Goal: Find specific page/section: Locate a particular part of the current website

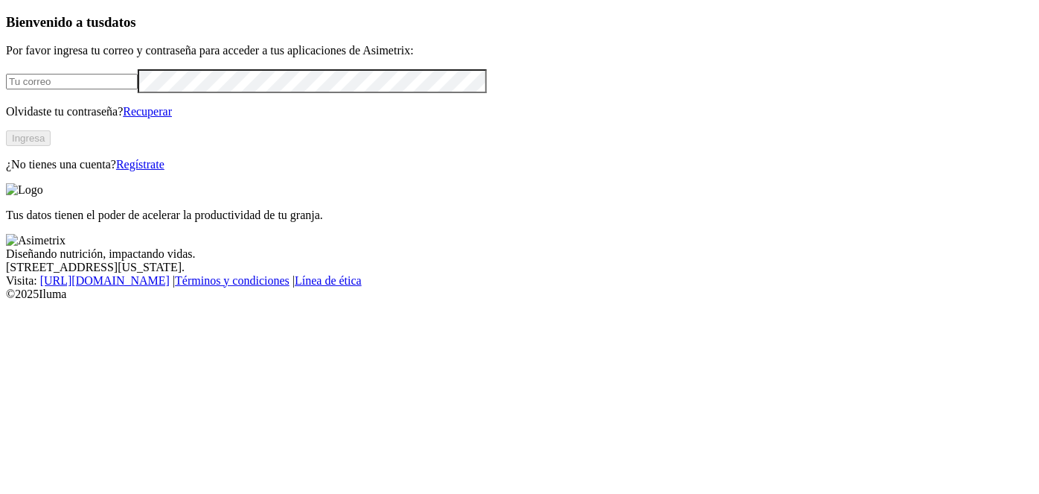
type input "[EMAIL_ADDRESS][DOMAIN_NAME]"
click at [51, 146] on button "Ingresa" at bounding box center [28, 138] width 45 height 16
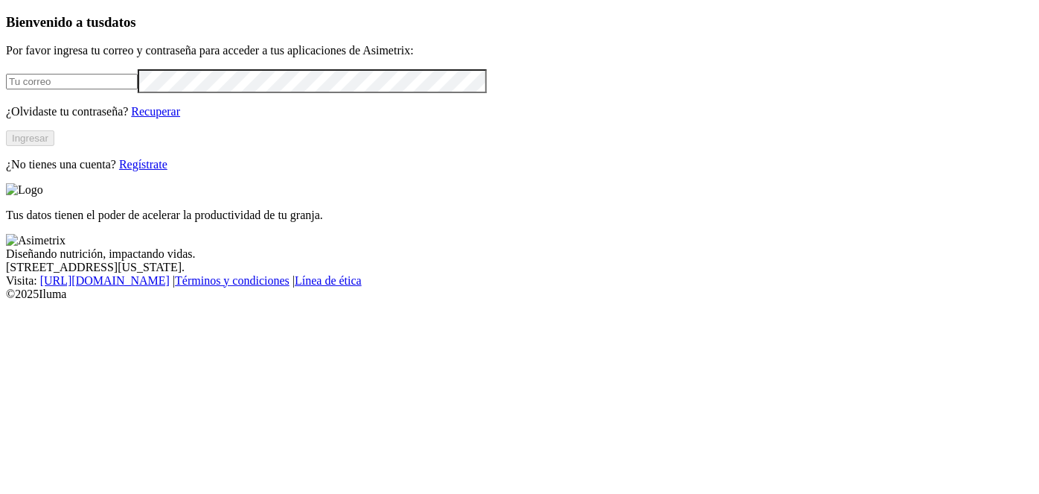
type input "[EMAIL_ADDRESS][DOMAIN_NAME]"
click at [54, 146] on button "Ingresar" at bounding box center [30, 138] width 48 height 16
